Goal: Task Accomplishment & Management: Manage account settings

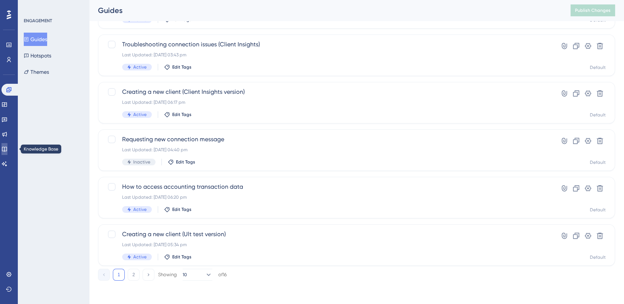
click at [7, 147] on icon at bounding box center [4, 149] width 5 height 5
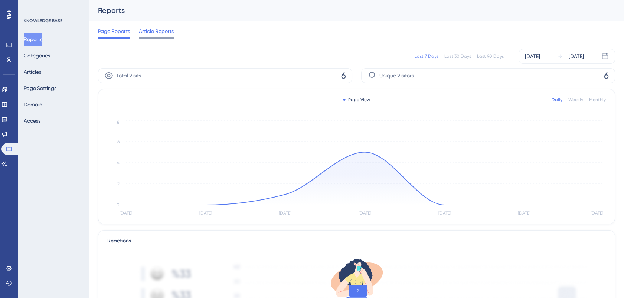
click at [156, 30] on span "Article Reports" at bounding box center [156, 31] width 35 height 9
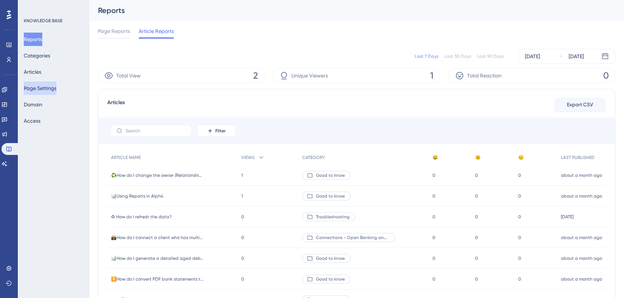
click at [42, 88] on button "Page Settings" at bounding box center [40, 88] width 33 height 13
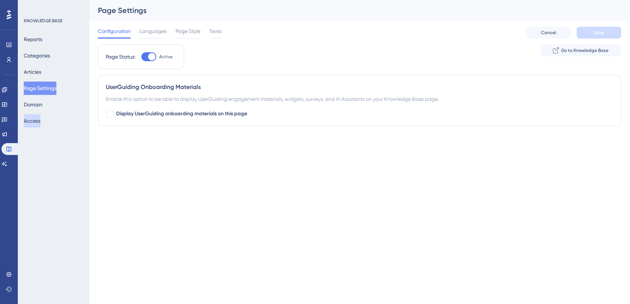
click at [38, 121] on button "Access" at bounding box center [32, 120] width 17 height 13
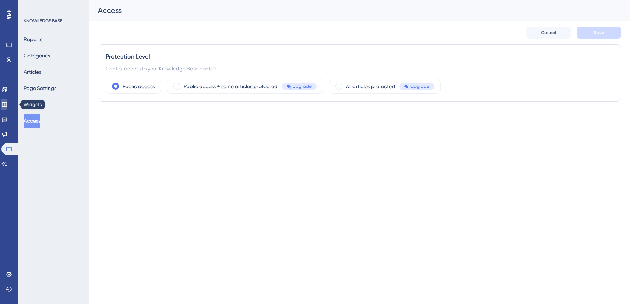
click at [7, 100] on link at bounding box center [4, 105] width 6 height 12
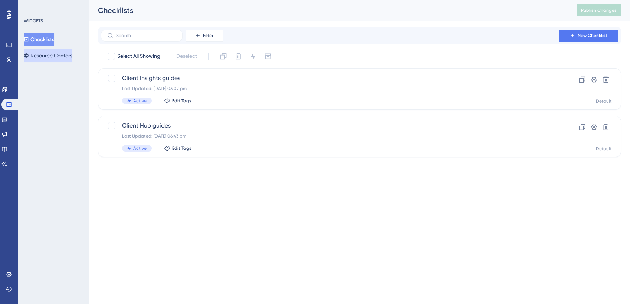
click at [48, 57] on button "Resource Centers" at bounding box center [48, 55] width 49 height 13
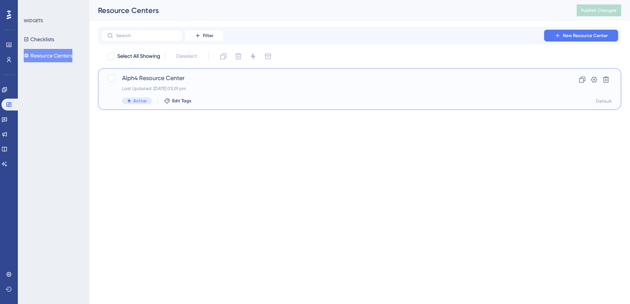
click at [159, 79] on span "Alph4 Resource Center" at bounding box center [330, 78] width 416 height 9
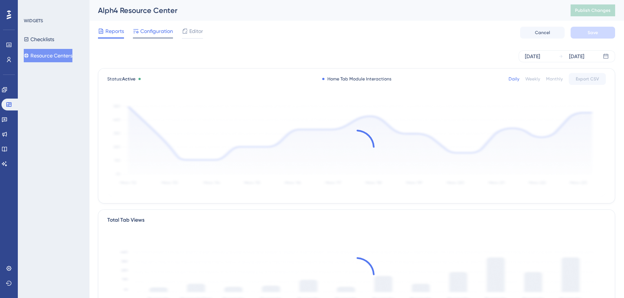
click at [157, 31] on span "Configuration" at bounding box center [156, 31] width 33 height 9
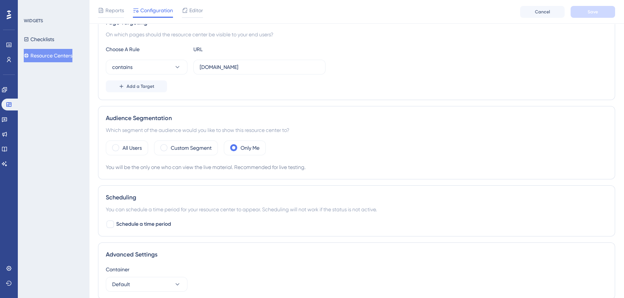
scroll to position [193, 0]
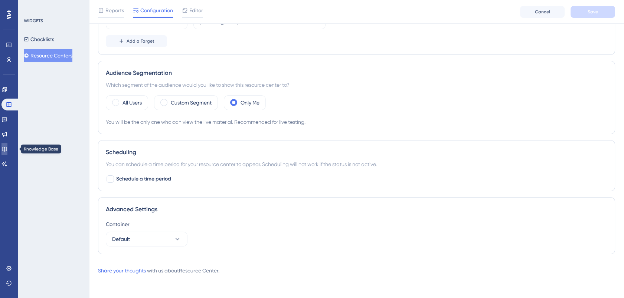
click at [7, 147] on icon at bounding box center [4, 149] width 6 height 6
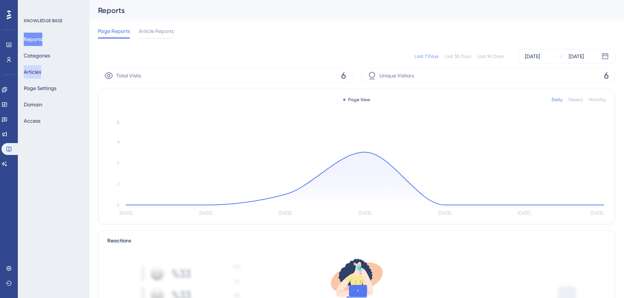
click at [39, 70] on button "Articles" at bounding box center [32, 71] width 17 height 13
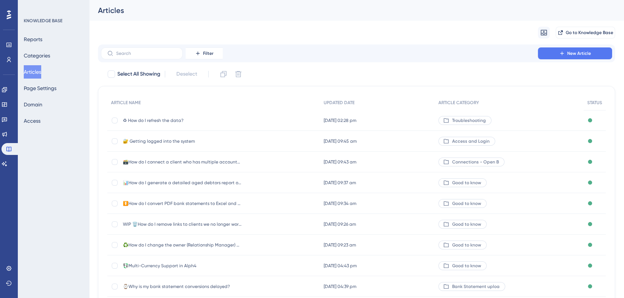
click at [164, 120] on span "♻ How do I refresh the data?" at bounding box center [182, 121] width 119 height 6
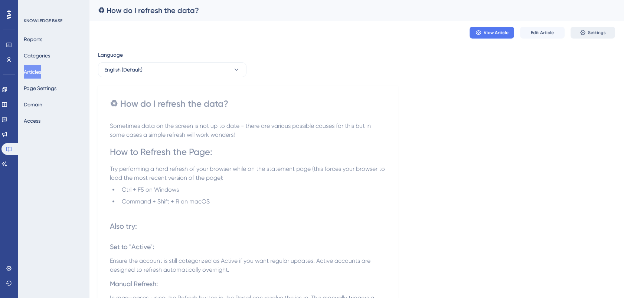
click at [588, 31] on span "Settings" at bounding box center [597, 33] width 18 height 6
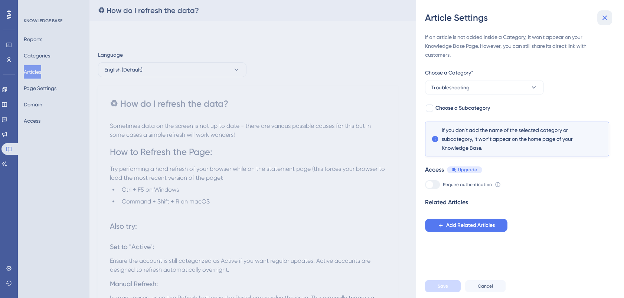
click at [604, 19] on icon at bounding box center [604, 17] width 9 height 9
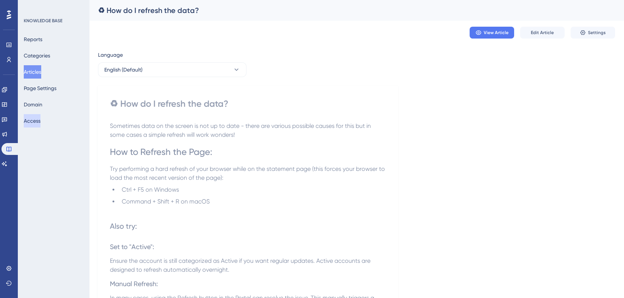
click at [36, 121] on button "Access" at bounding box center [32, 120] width 17 height 13
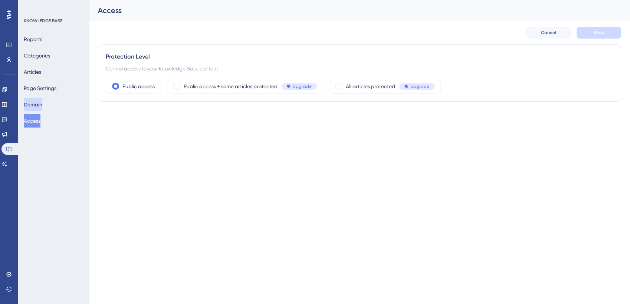
click at [42, 102] on button "Domain" at bounding box center [33, 104] width 19 height 13
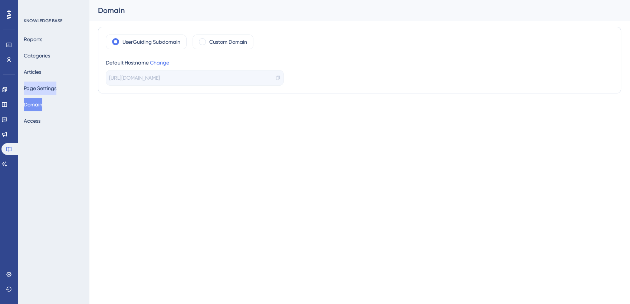
click at [53, 89] on button "Page Settings" at bounding box center [40, 88] width 33 height 13
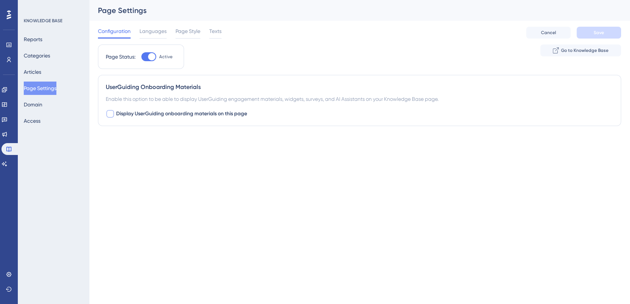
click at [110, 114] on div at bounding box center [110, 113] width 7 height 7
click at [109, 114] on icon at bounding box center [110, 114] width 4 height 3
checkbox input "false"
click at [36, 70] on button "Articles" at bounding box center [32, 71] width 17 height 13
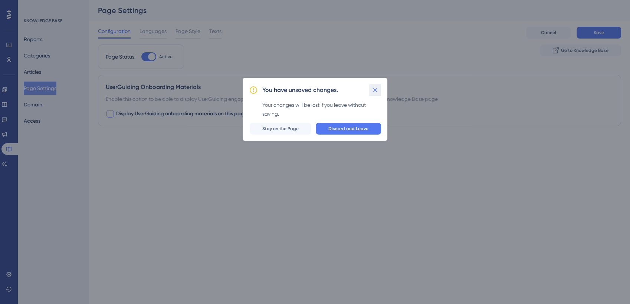
click at [376, 90] on icon at bounding box center [375, 89] width 7 height 7
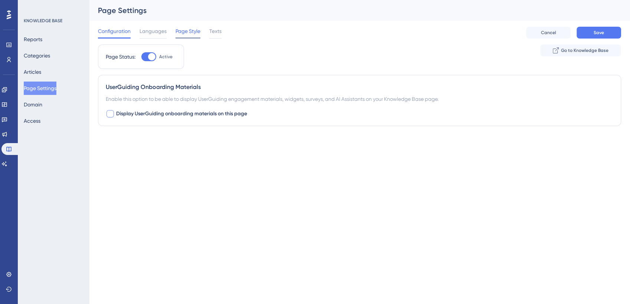
click at [189, 30] on span "Page Style" at bounding box center [188, 31] width 25 height 9
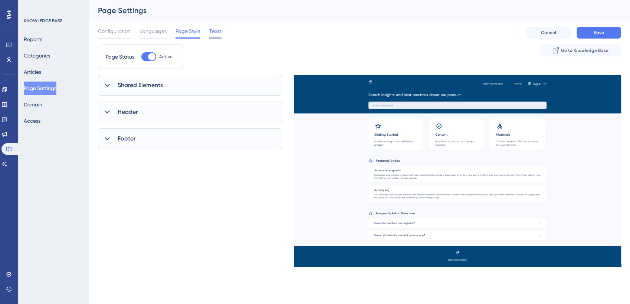
click at [217, 31] on span "Texts" at bounding box center [215, 31] width 12 height 9
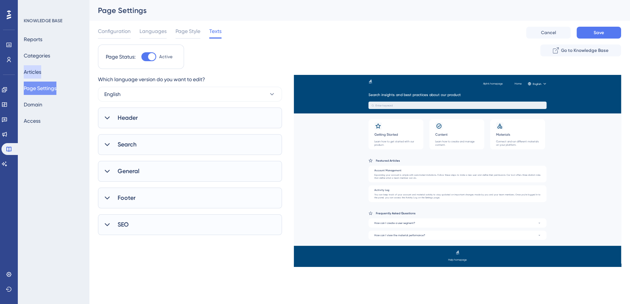
click at [36, 72] on button "Articles" at bounding box center [32, 71] width 17 height 13
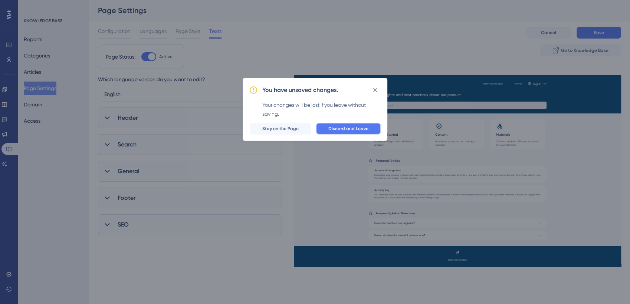
click at [342, 130] on span "Discard and Leave" at bounding box center [349, 129] width 40 height 6
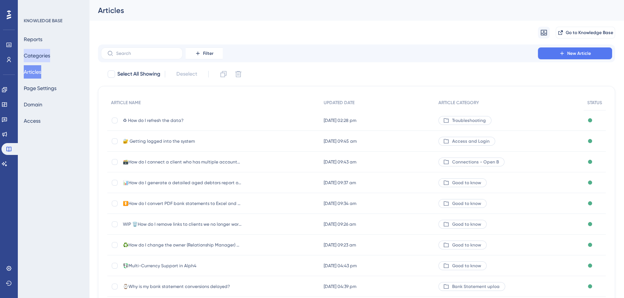
click at [49, 55] on button "Categories" at bounding box center [37, 55] width 26 height 13
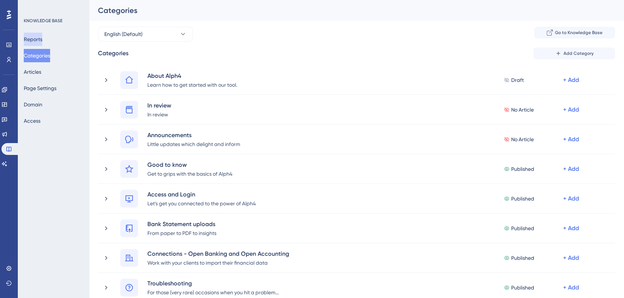
click at [40, 42] on button "Reports" at bounding box center [33, 39] width 19 height 13
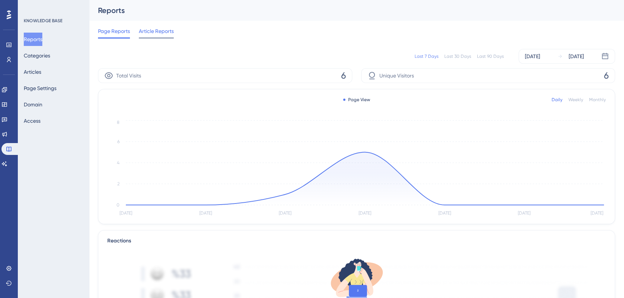
click at [160, 34] on span "Article Reports" at bounding box center [156, 31] width 35 height 9
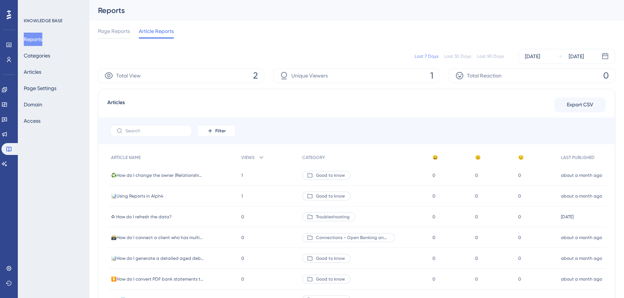
click at [51, 230] on div "KNOWLEDGE BASE Reports Categories Articles Page Settings Domain Access" at bounding box center [53, 149] width 71 height 298
click at [7, 89] on icon at bounding box center [4, 89] width 5 height 5
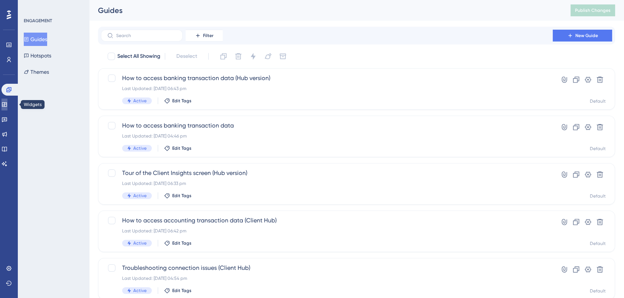
click at [7, 99] on link at bounding box center [4, 105] width 6 height 12
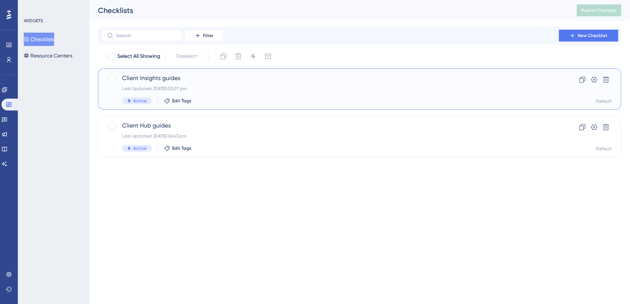
click at [169, 76] on span "Client Insights guides" at bounding box center [330, 78] width 416 height 9
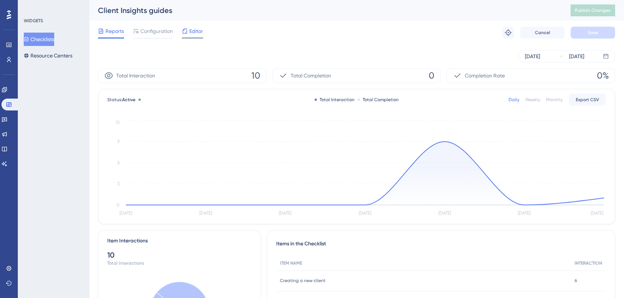
click at [192, 30] on span "Editor" at bounding box center [196, 31] width 14 height 9
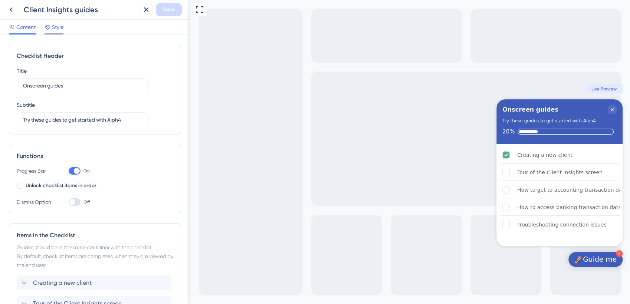
click at [56, 27] on span "Style" at bounding box center [58, 27] width 12 height 9
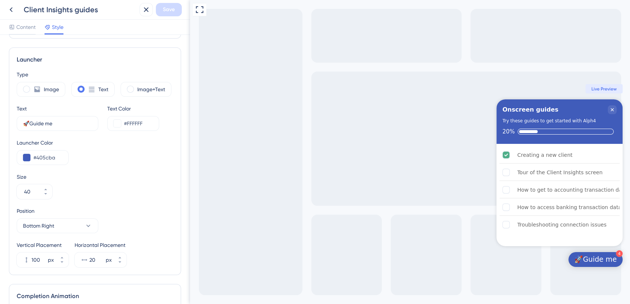
scroll to position [188, 0]
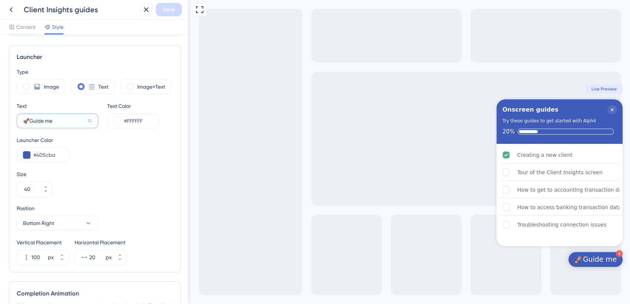
click at [68, 123] on input "🚀Guide me" at bounding box center [54, 121] width 62 height 8
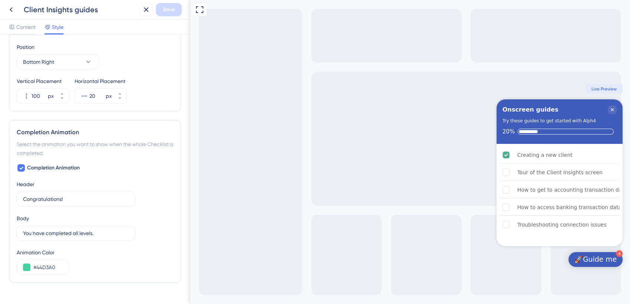
scroll to position [366, 0]
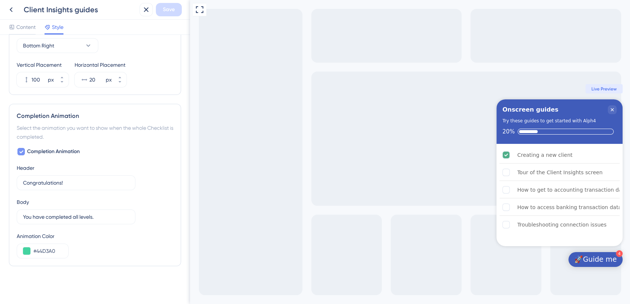
click at [23, 153] on icon at bounding box center [21, 152] width 4 height 6
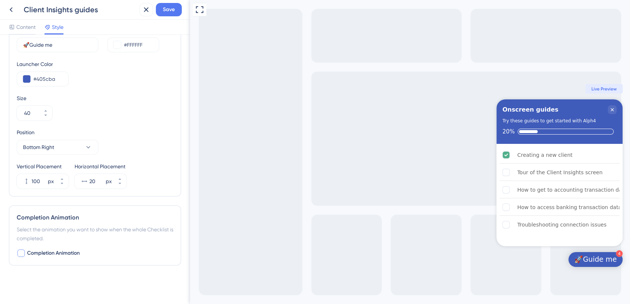
scroll to position [264, 0]
click at [19, 257] on div at bounding box center [21, 253] width 9 height 9
checkbox input "true"
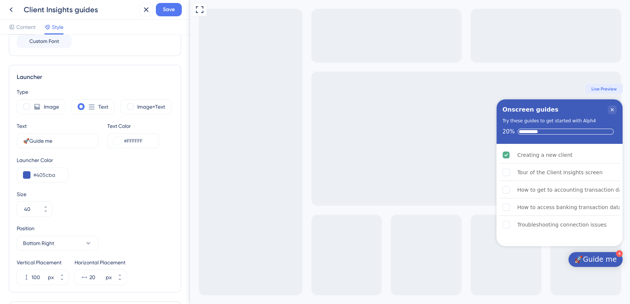
scroll to position [0, 0]
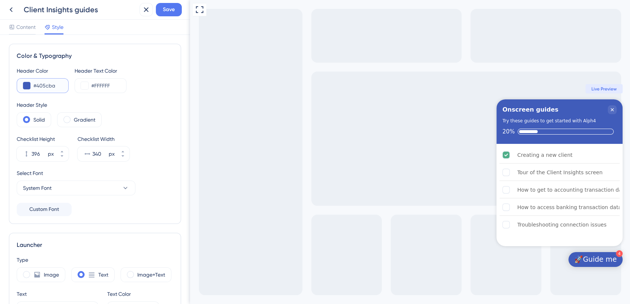
click at [44, 84] on input "#405cba" at bounding box center [47, 85] width 29 height 9
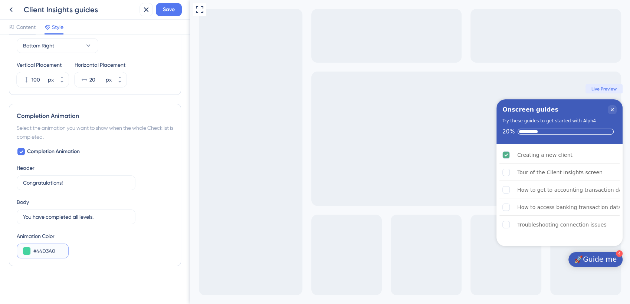
click at [42, 251] on input "#44D3A0" at bounding box center [47, 251] width 29 height 9
paste input "05CBA"
type input "#405CBA"
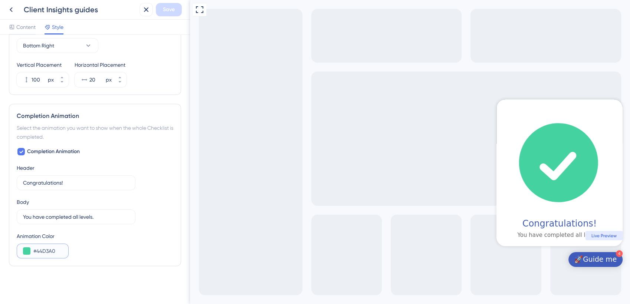
click at [45, 249] on input "#44D3A0" at bounding box center [47, 251] width 29 height 9
paste input "05CBA"
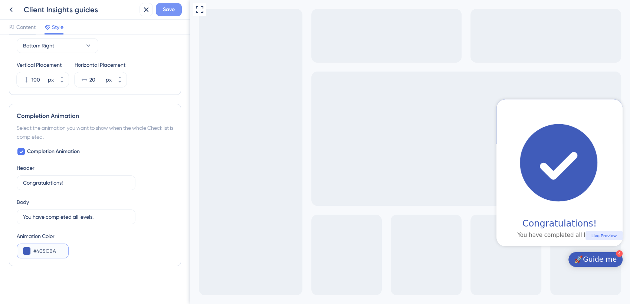
type input "#405CBA"
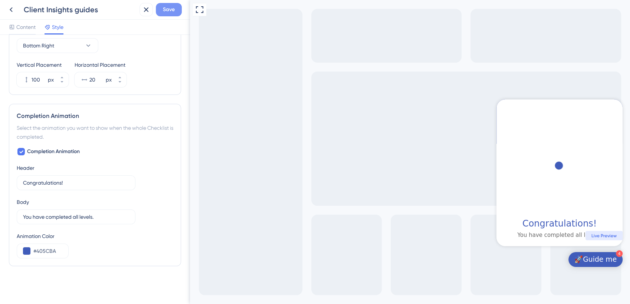
click at [170, 12] on span "Save" at bounding box center [169, 9] width 12 height 9
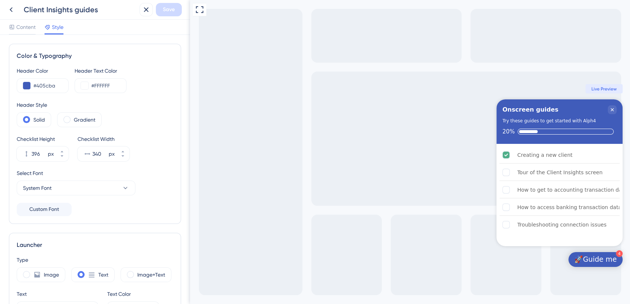
scroll to position [0, 0]
click at [21, 23] on span "Content" at bounding box center [25, 27] width 19 height 9
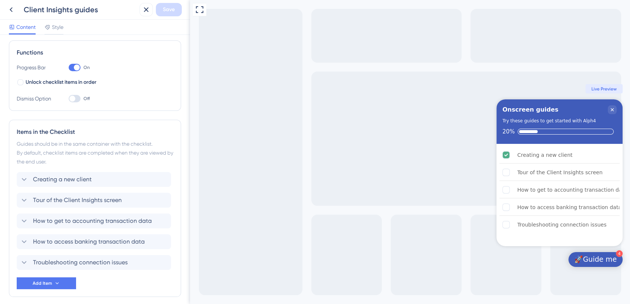
scroll to position [108, 0]
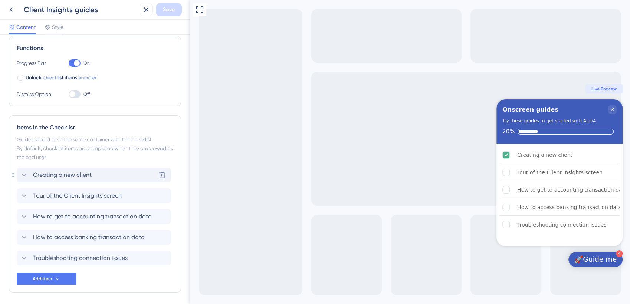
click at [23, 174] on icon at bounding box center [24, 175] width 5 height 3
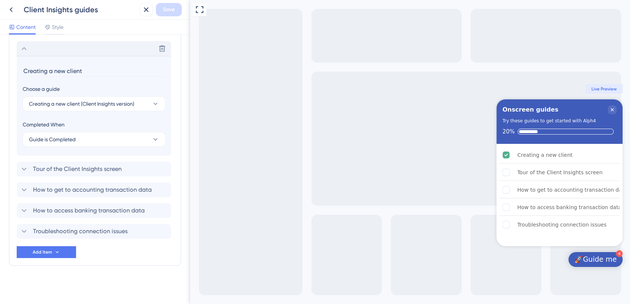
scroll to position [0, 0]
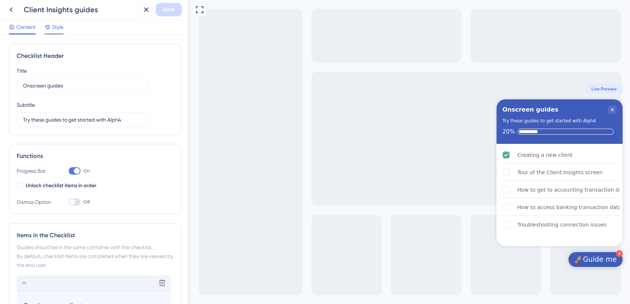
click at [53, 27] on span "Style" at bounding box center [58, 27] width 12 height 9
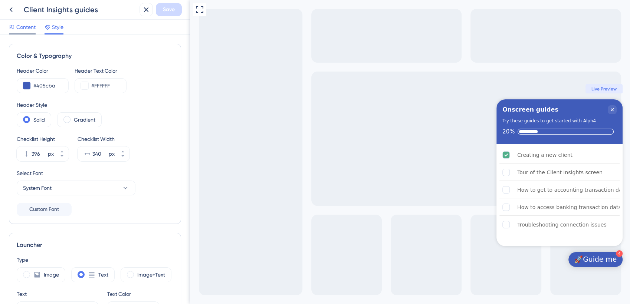
click at [24, 24] on span "Content" at bounding box center [25, 27] width 19 height 9
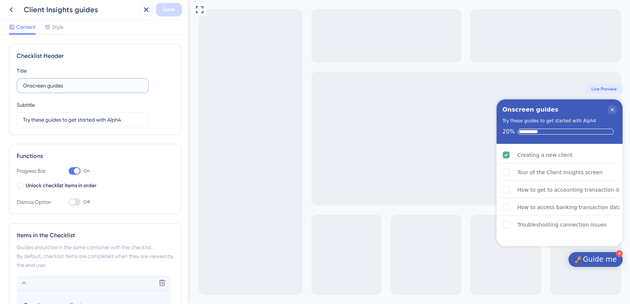
click at [77, 88] on input "Onscreen guides" at bounding box center [83, 86] width 120 height 8
type input "Onscreen guides (Client Insights)"
click at [169, 11] on span "Save" at bounding box center [169, 9] width 12 height 9
click at [12, 11] on icon at bounding box center [11, 9] width 3 height 5
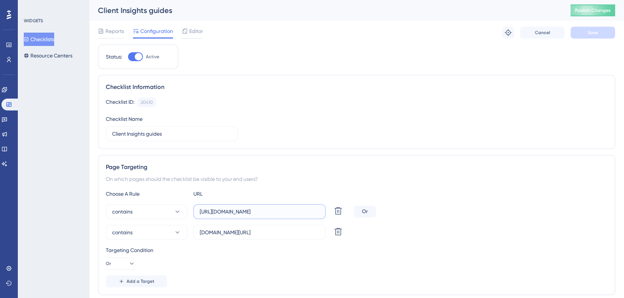
click at [244, 212] on input "[URL][DOMAIN_NAME]" at bounding box center [260, 212] width 120 height 8
type input "alph4.uk/client-insights#/"
click at [336, 232] on icon at bounding box center [338, 232] width 9 height 9
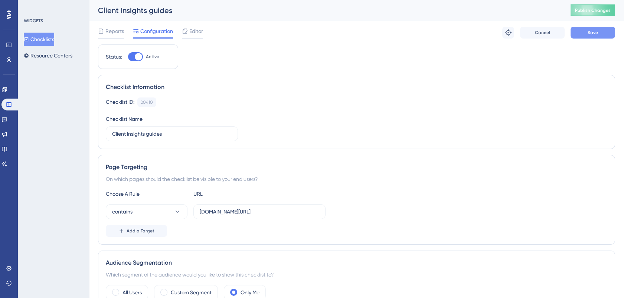
click at [597, 33] on span "Save" at bounding box center [593, 33] width 10 height 6
click at [605, 8] on span "Publish Changes" at bounding box center [593, 10] width 36 height 6
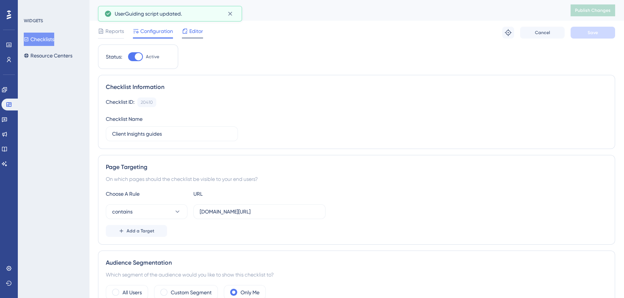
click at [195, 32] on span "Editor" at bounding box center [196, 31] width 14 height 9
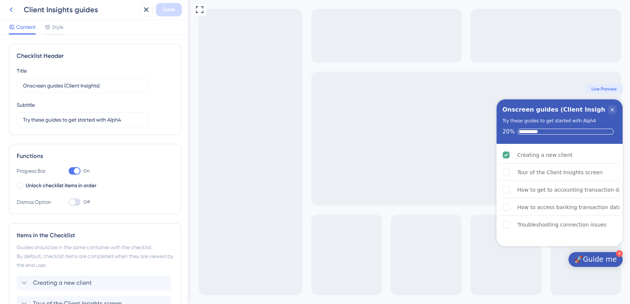
click at [12, 10] on icon at bounding box center [11, 9] width 9 height 9
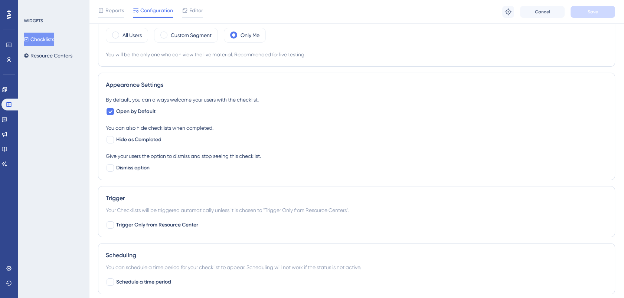
scroll to position [261, 4]
click at [108, 109] on icon at bounding box center [110, 111] width 4 height 6
checkbox input "false"
click at [604, 9] on button "Save" at bounding box center [593, 12] width 45 height 12
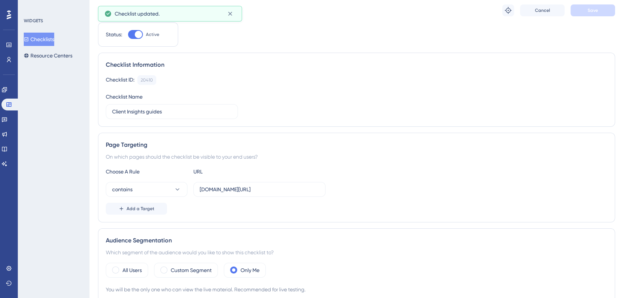
scroll to position [0, 4]
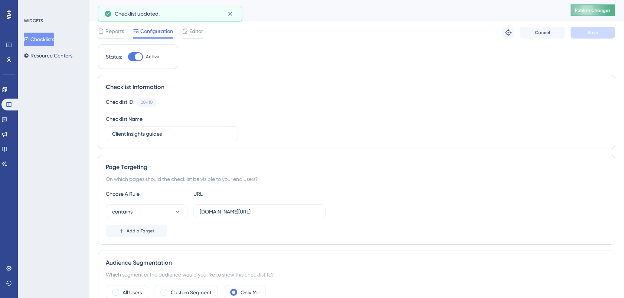
click at [590, 9] on span "Publish Changes" at bounding box center [593, 10] width 36 height 6
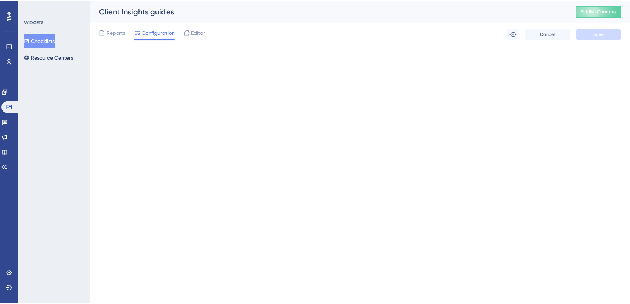
scroll to position [0, 0]
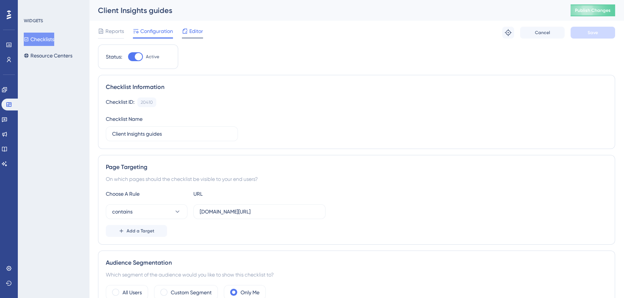
click at [196, 32] on span "Editor" at bounding box center [196, 31] width 14 height 9
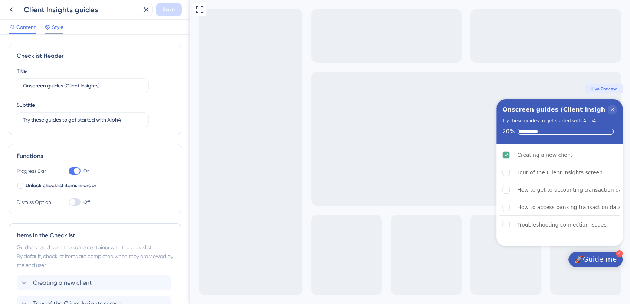
click at [48, 24] on icon at bounding box center [48, 27] width 6 height 6
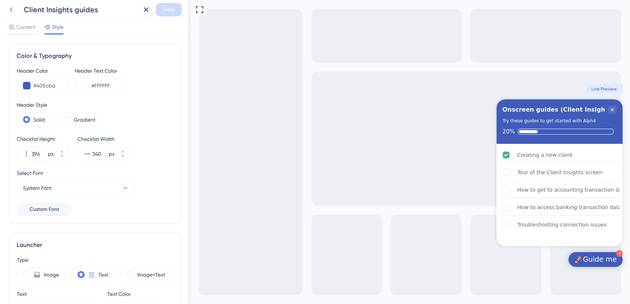
click at [12, 9] on icon at bounding box center [11, 9] width 9 height 9
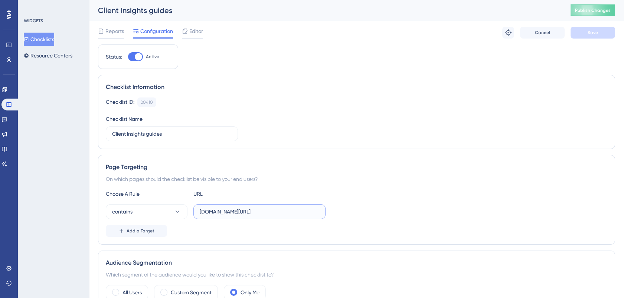
click at [290, 209] on input "alph4.uk/client-insights#/" at bounding box center [260, 212] width 120 height 8
click at [7, 88] on icon at bounding box center [4, 90] width 6 height 6
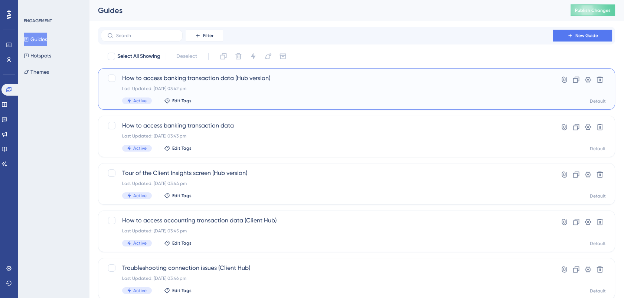
click at [225, 77] on span "How to access banking transaction data (Hub version)" at bounding box center [326, 78] width 409 height 9
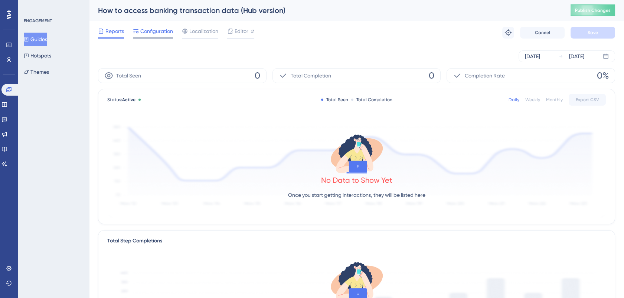
click at [155, 29] on span "Configuration" at bounding box center [156, 31] width 33 height 9
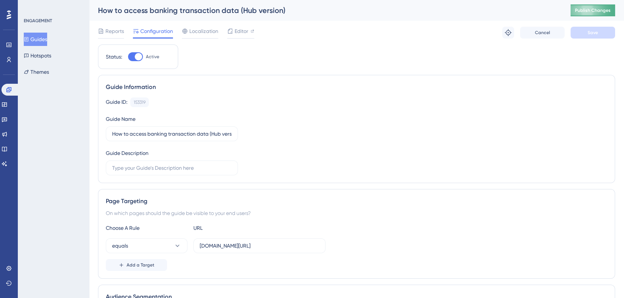
click at [607, 12] on span "Publish Changes" at bounding box center [593, 10] width 36 height 6
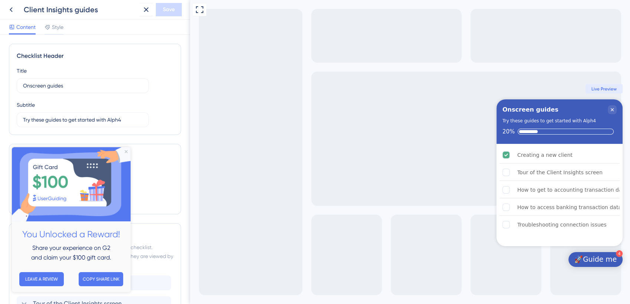
click at [12, 9] on icon at bounding box center [11, 9] width 9 height 9
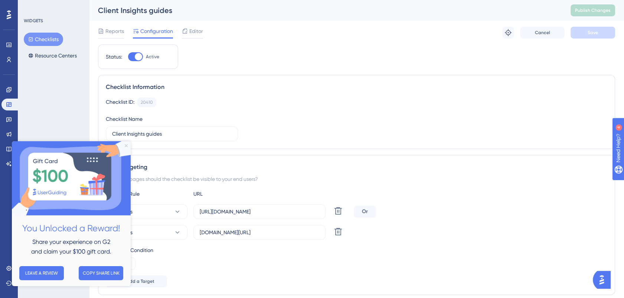
click at [125, 145] on icon "Close Preview" at bounding box center [126, 145] width 3 height 3
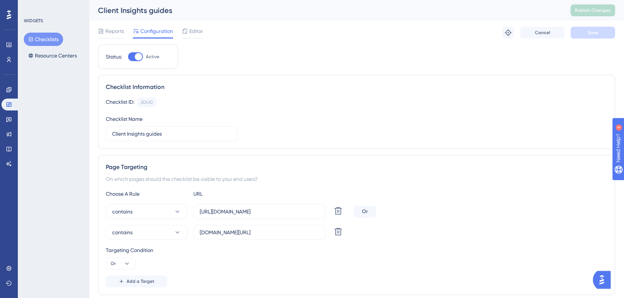
click at [48, 36] on button "Checklists" at bounding box center [43, 39] width 39 height 13
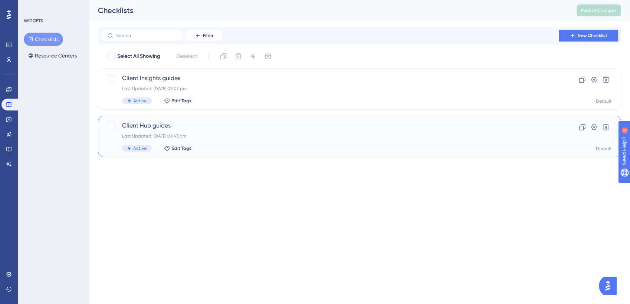
click at [145, 125] on span "Client Hub guides" at bounding box center [330, 125] width 416 height 9
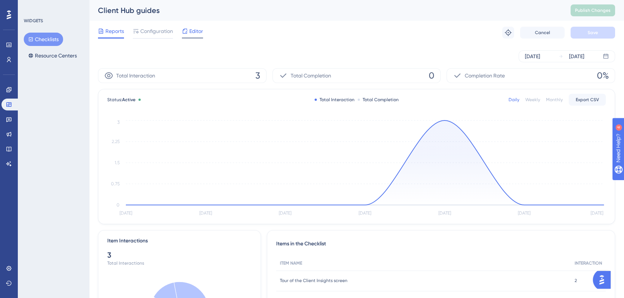
click at [193, 31] on span "Editor" at bounding box center [196, 31] width 14 height 9
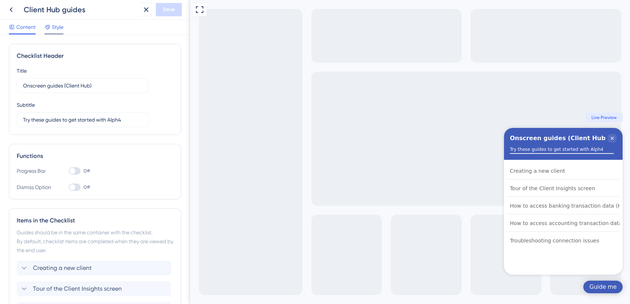
click at [52, 26] on span "Style" at bounding box center [58, 27] width 12 height 9
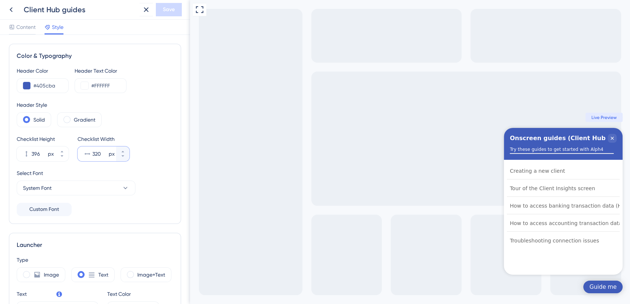
click at [98, 151] on input "320" at bounding box center [99, 154] width 15 height 9
click at [122, 150] on icon at bounding box center [123, 152] width 4 height 4
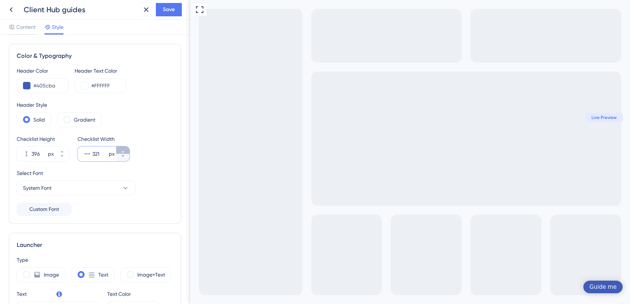
click at [122, 150] on icon at bounding box center [123, 152] width 4 height 4
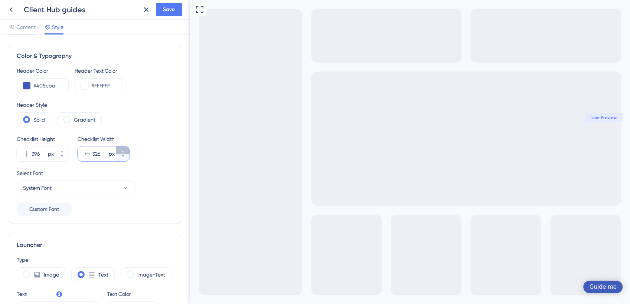
click at [122, 150] on icon at bounding box center [123, 152] width 4 height 4
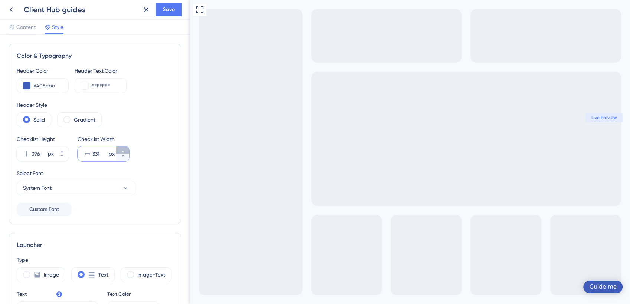
click at [122, 150] on icon at bounding box center [123, 152] width 4 height 4
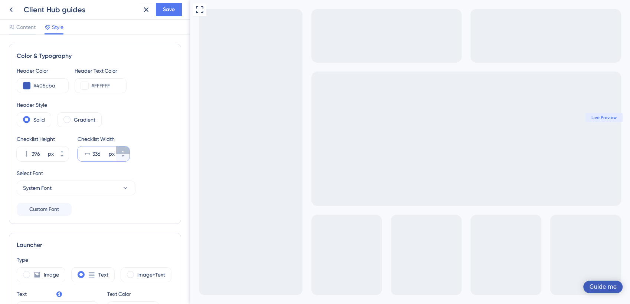
click at [122, 150] on icon at bounding box center [123, 152] width 4 height 4
type input "340"
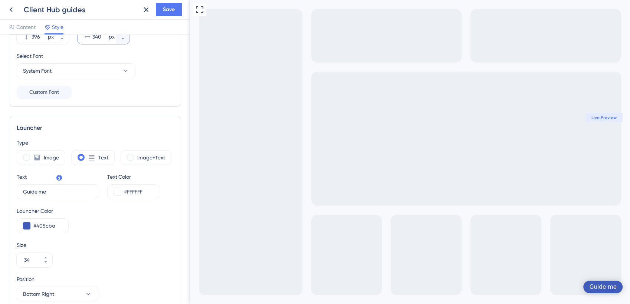
scroll to position [125, 0]
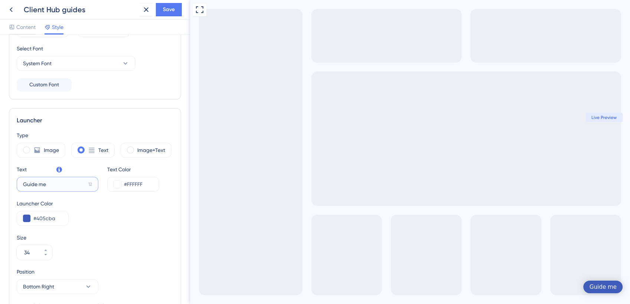
click at [56, 185] on input "Guide me" at bounding box center [54, 184] width 62 height 8
paste input "🚀"
type input "🚀Guide me"
click at [45, 249] on icon at bounding box center [45, 250] width 4 height 4
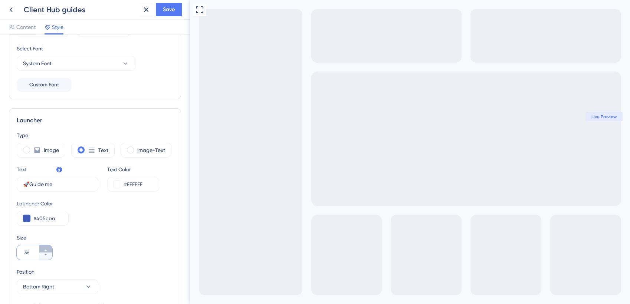
click at [45, 249] on icon at bounding box center [45, 250] width 4 height 4
type input "40"
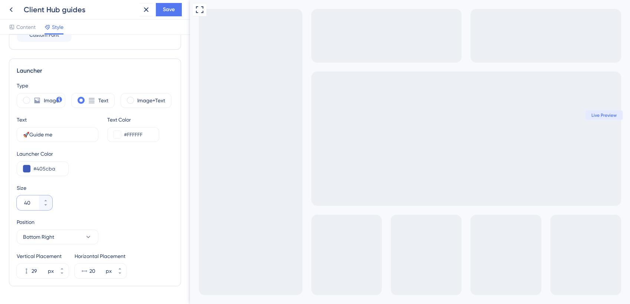
scroll to position [195, 0]
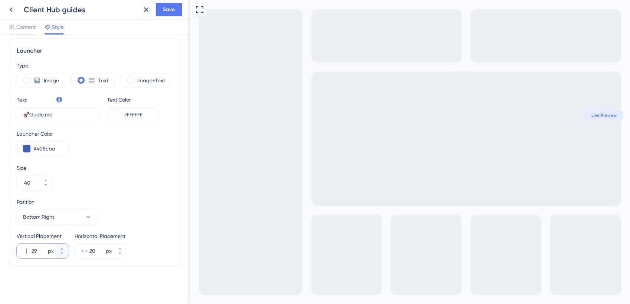
click at [40, 248] on input "29" at bounding box center [39, 251] width 15 height 9
type input "0100"
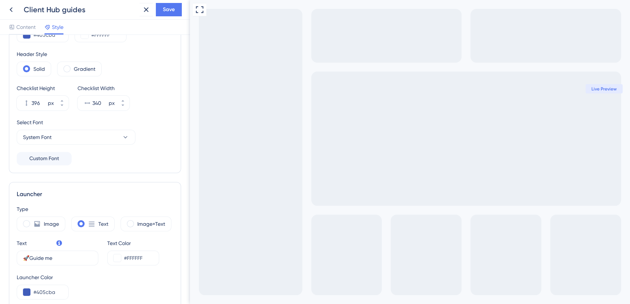
scroll to position [0, 0]
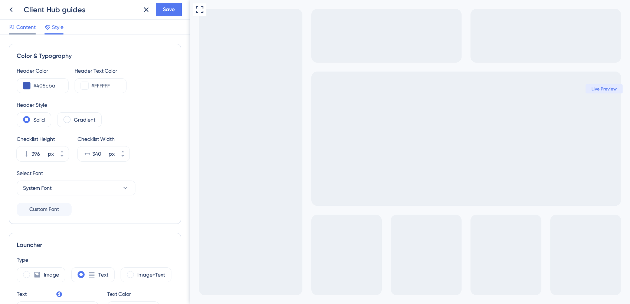
click at [26, 27] on span "Content" at bounding box center [25, 27] width 19 height 9
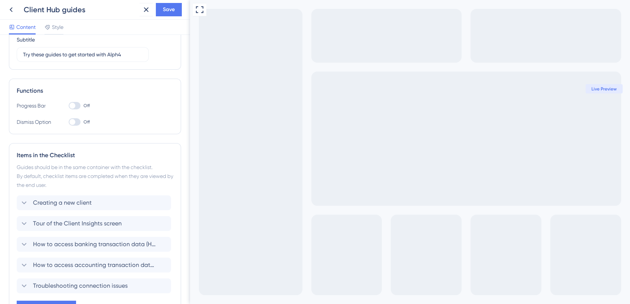
scroll to position [66, 0]
click at [78, 102] on div at bounding box center [75, 104] width 12 height 7
click at [69, 105] on input "Off" at bounding box center [68, 105] width 0 height 0
checkbox input "true"
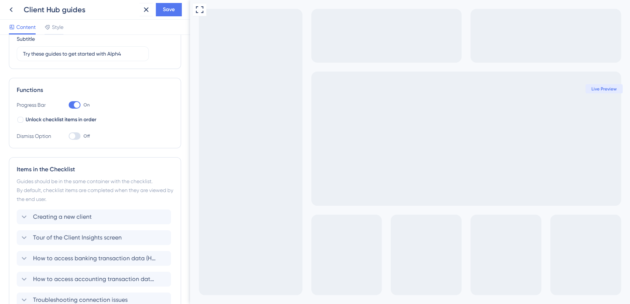
click at [76, 138] on div at bounding box center [75, 136] width 12 height 7
click at [69, 137] on input "Off" at bounding box center [68, 136] width 0 height 0
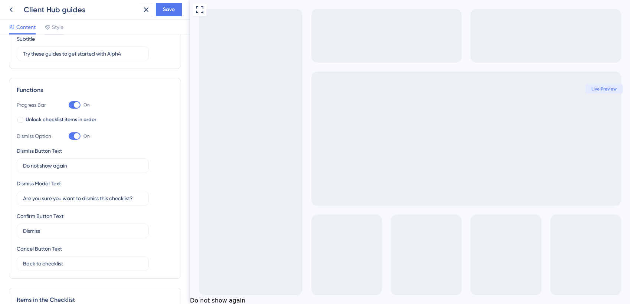
click at [71, 133] on div at bounding box center [75, 136] width 12 height 7
click at [69, 136] on input "On" at bounding box center [68, 136] width 0 height 0
checkbox input "false"
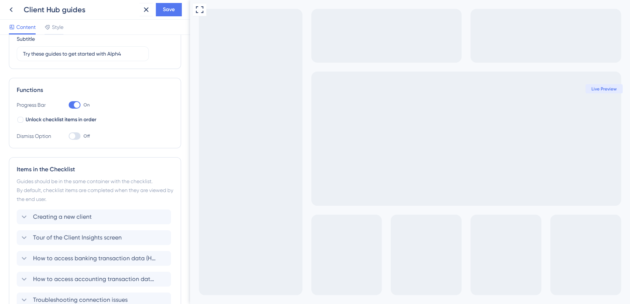
scroll to position [0, 0]
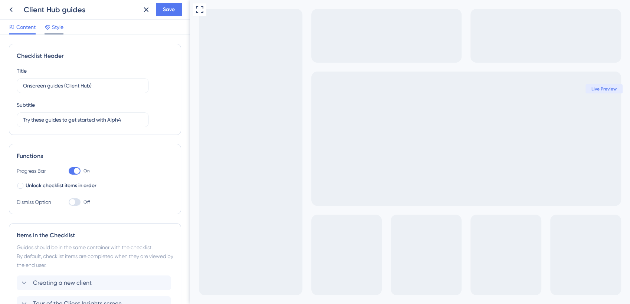
click at [50, 23] on div "Style" at bounding box center [54, 27] width 19 height 9
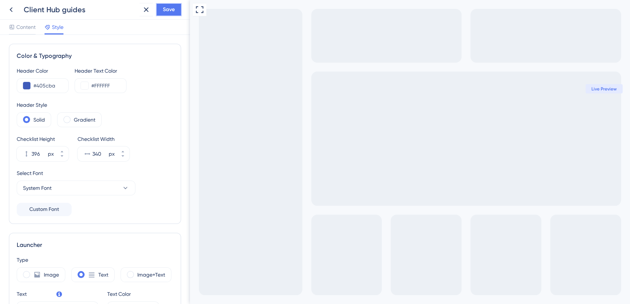
click at [164, 7] on span "Save" at bounding box center [169, 9] width 12 height 9
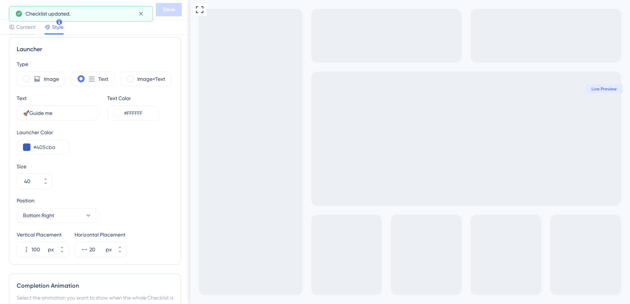
scroll to position [366, 0]
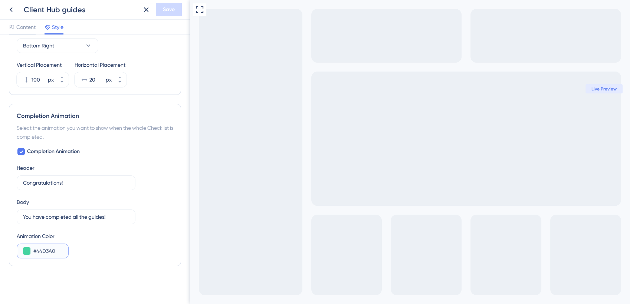
click at [45, 251] on input "#44D3A0" at bounding box center [47, 251] width 29 height 9
paste input "05CBA"
type input "#405CBA"
click at [172, 10] on span "Save" at bounding box center [169, 9] width 12 height 9
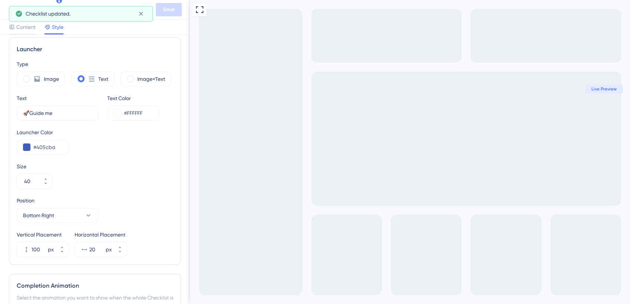
scroll to position [0, 0]
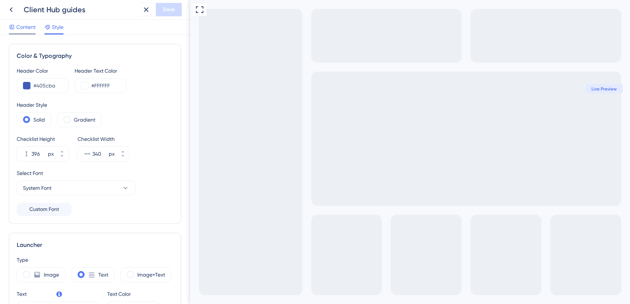
click at [24, 27] on span "Content" at bounding box center [25, 27] width 19 height 9
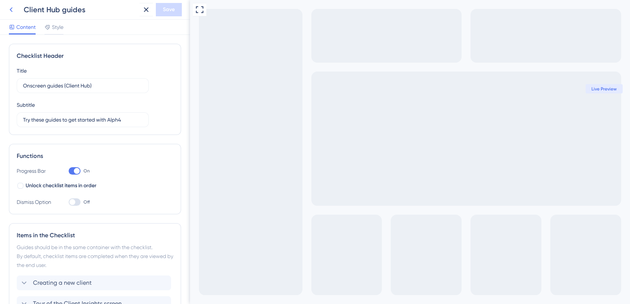
click at [12, 10] on icon at bounding box center [11, 9] width 9 height 9
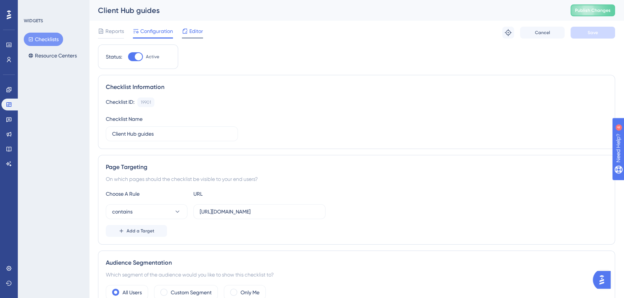
click at [196, 33] on span "Editor" at bounding box center [196, 31] width 14 height 9
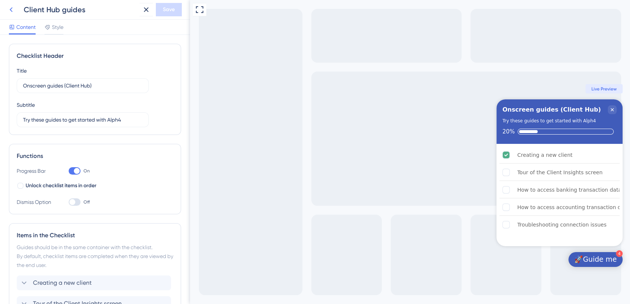
click at [11, 10] on icon at bounding box center [11, 9] width 3 height 5
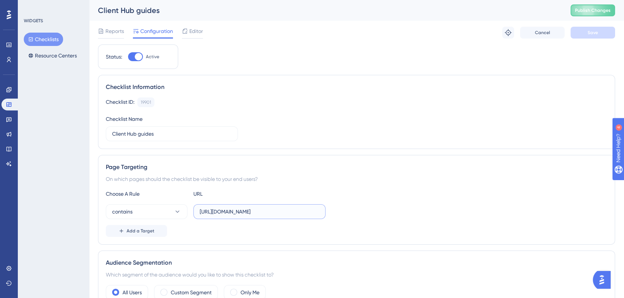
click at [244, 212] on input "[URL][DOMAIN_NAME]" at bounding box center [260, 212] width 120 height 8
type input "[DOMAIN_NAME][URL]"
click at [597, 35] on span "Save" at bounding box center [593, 33] width 10 height 6
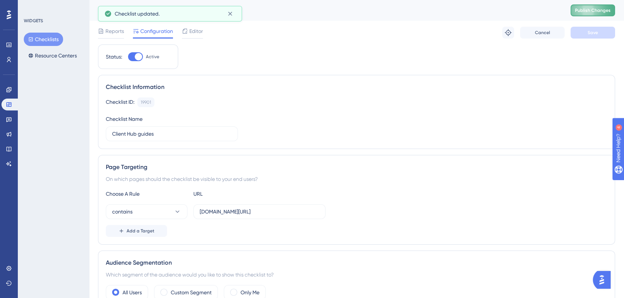
click at [606, 7] on button "Publish Changes" at bounding box center [593, 10] width 45 height 12
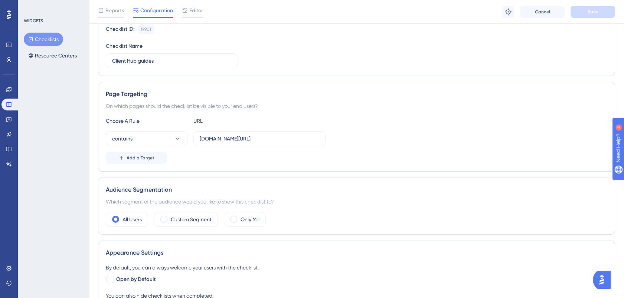
scroll to position [78, 0]
click at [234, 215] on span at bounding box center [233, 218] width 7 height 7
click at [239, 216] on input "radio" at bounding box center [239, 216] width 0 height 0
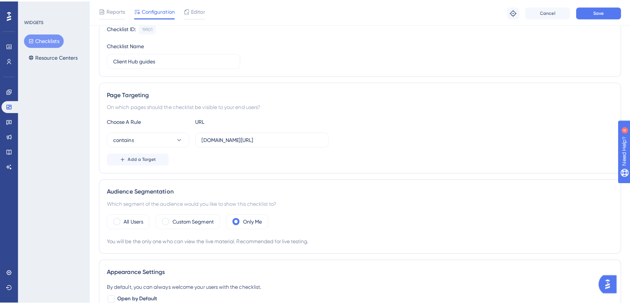
scroll to position [0, 0]
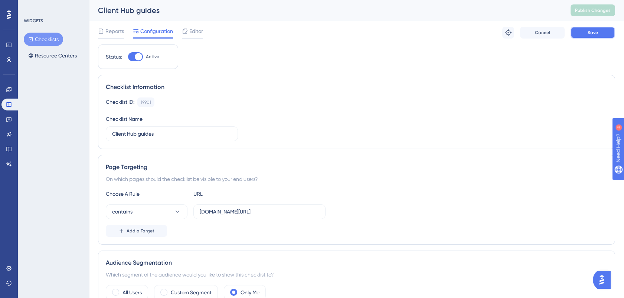
click at [596, 34] on span "Save" at bounding box center [593, 33] width 10 height 6
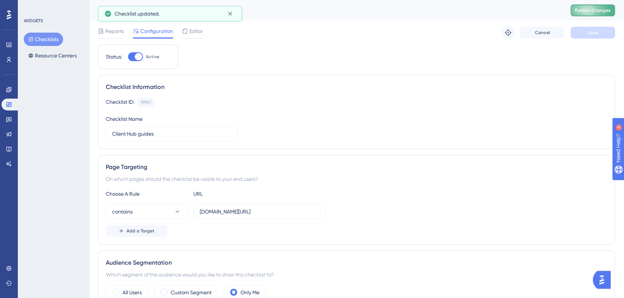
click at [604, 9] on span "Publish Changes" at bounding box center [593, 10] width 36 height 6
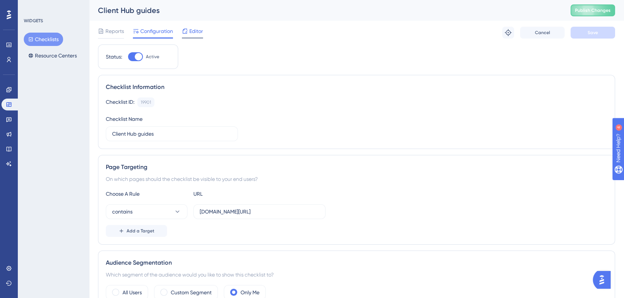
click at [197, 31] on span "Editor" at bounding box center [196, 31] width 14 height 9
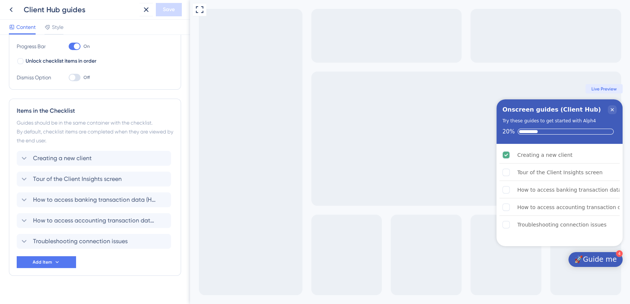
scroll to position [125, 0]
click at [25, 156] on icon at bounding box center [24, 158] width 9 height 9
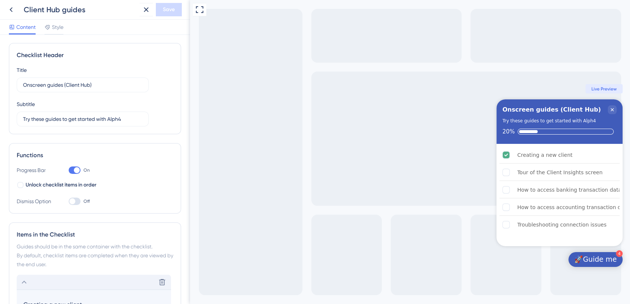
scroll to position [0, 0]
click at [54, 25] on span "Style" at bounding box center [58, 27] width 12 height 9
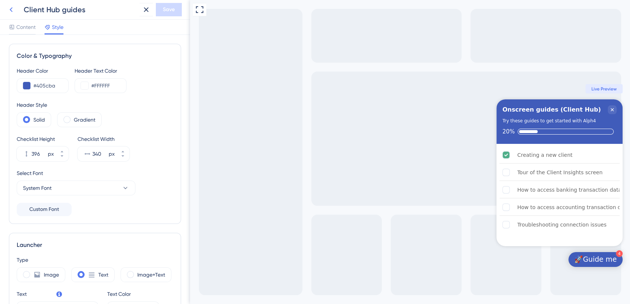
click at [10, 10] on icon at bounding box center [11, 9] width 9 height 9
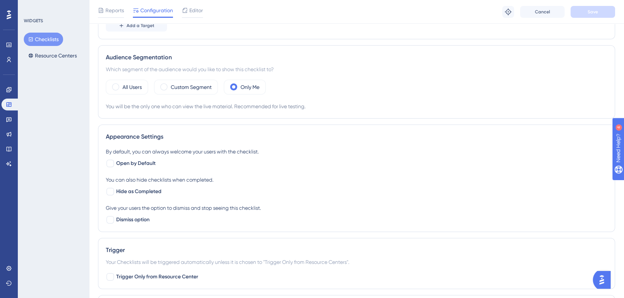
scroll to position [209, 0]
